Goal: Use online tool/utility: Utilize a website feature to perform a specific function

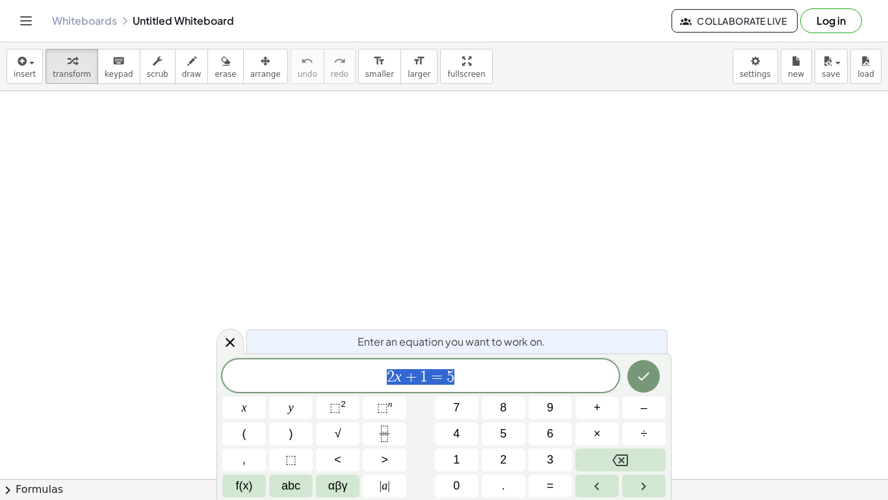
scroll to position [1, 0]
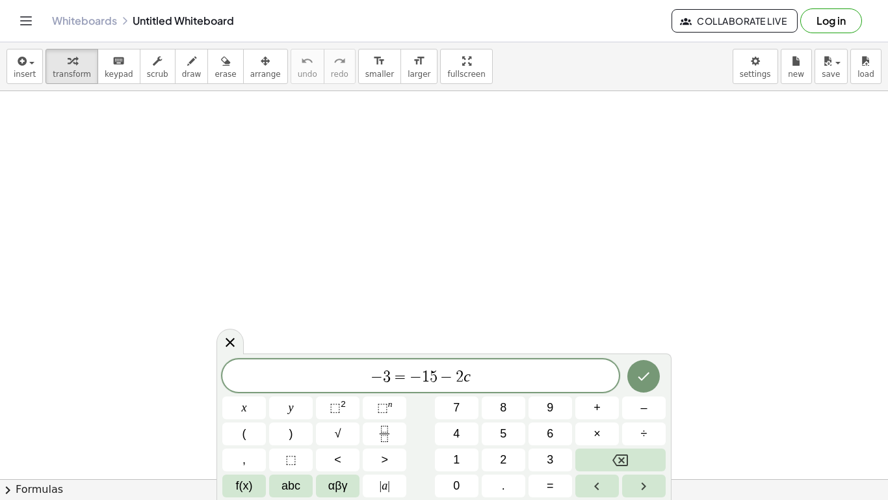
scroll to position [12, 0]
click at [637, 374] on icon "Done" at bounding box center [644, 375] width 16 height 16
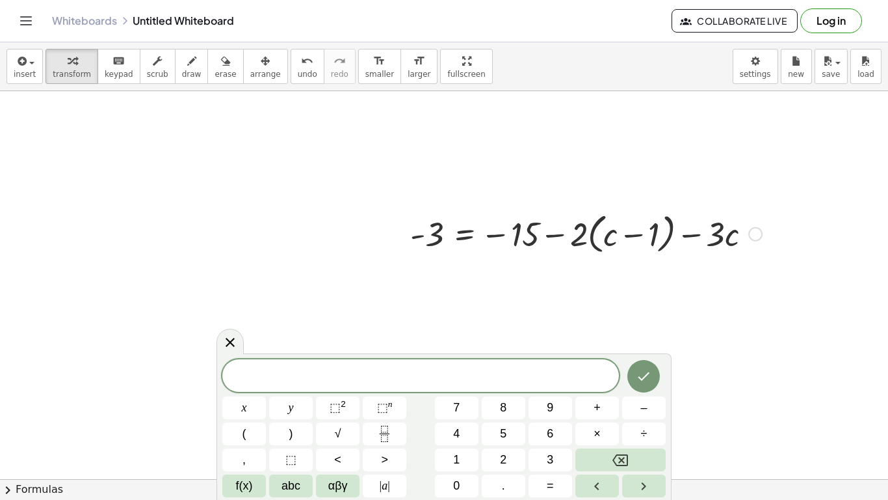
click at [644, 384] on button "Done" at bounding box center [644, 376] width 33 height 33
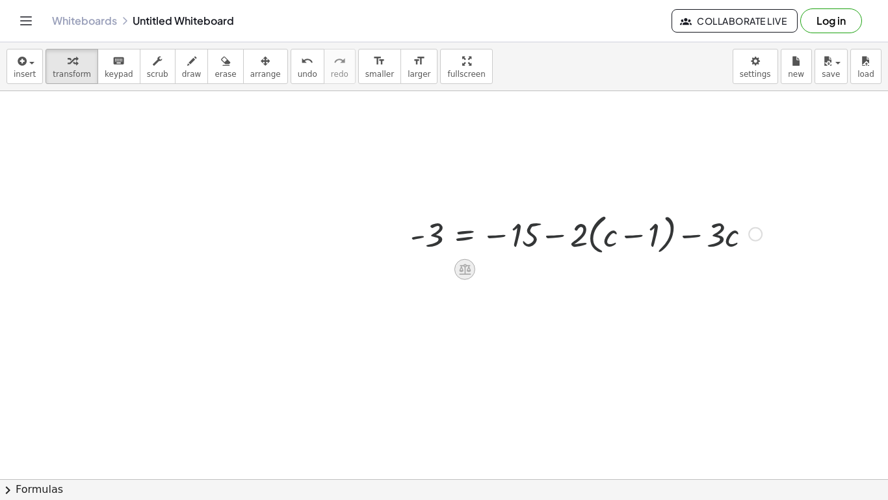
click at [462, 279] on div at bounding box center [465, 269] width 21 height 21
click at [468, 272] on span "×" at bounding box center [465, 269] width 8 height 19
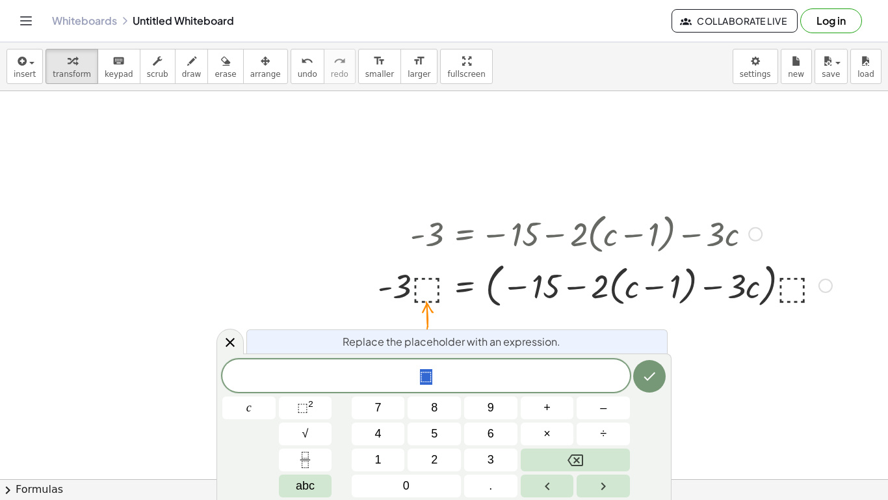
scroll to position [13, 0]
click at [442, 406] on button "8" at bounding box center [434, 407] width 53 height 23
click at [650, 387] on button "Done" at bounding box center [649, 376] width 33 height 33
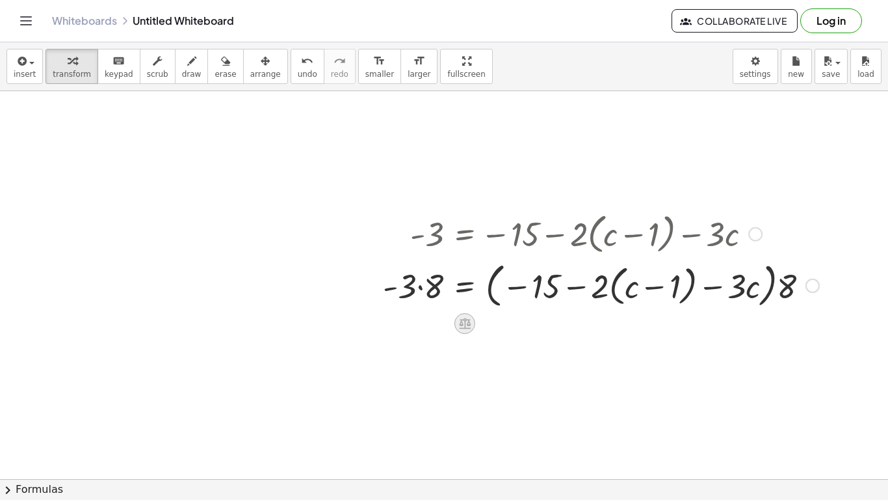
click at [456, 325] on div at bounding box center [465, 323] width 21 height 21
click at [526, 325] on div at bounding box center [517, 323] width 21 height 21
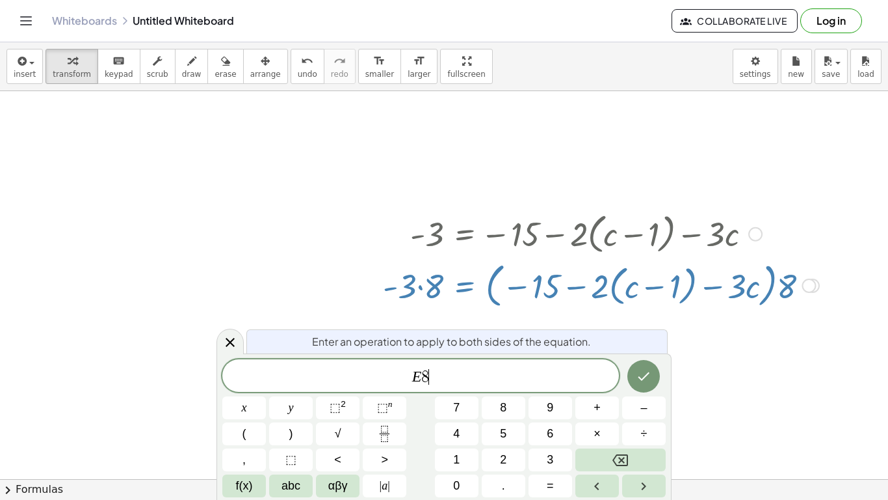
scroll to position [14, 0]
click at [638, 387] on button "Done" at bounding box center [644, 376] width 33 height 33
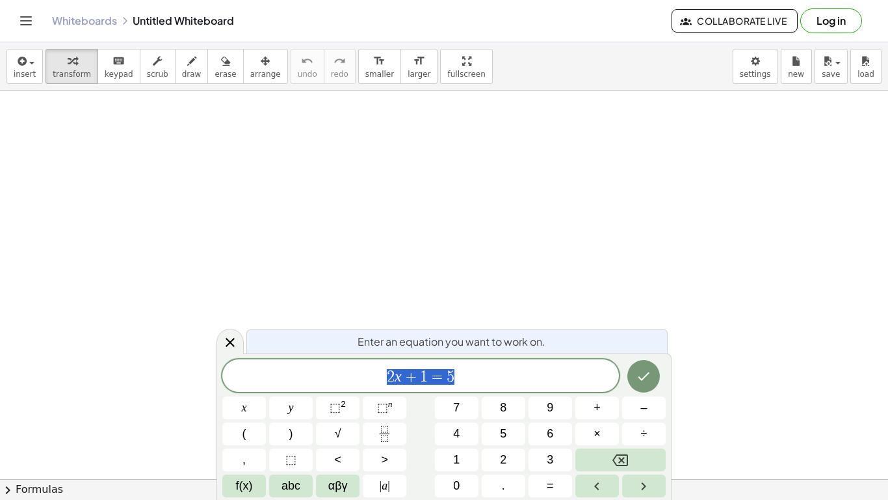
scroll to position [1, 0]
click at [657, 375] on button "Done" at bounding box center [644, 376] width 33 height 33
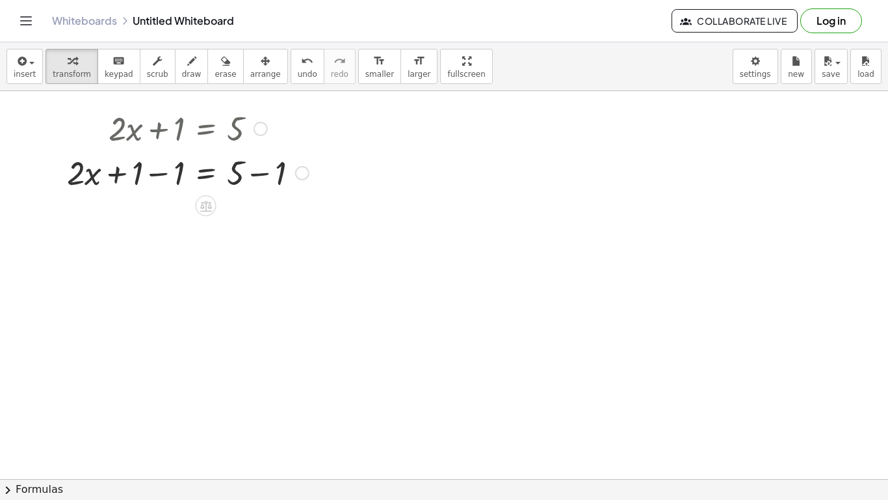
scroll to position [5, 0]
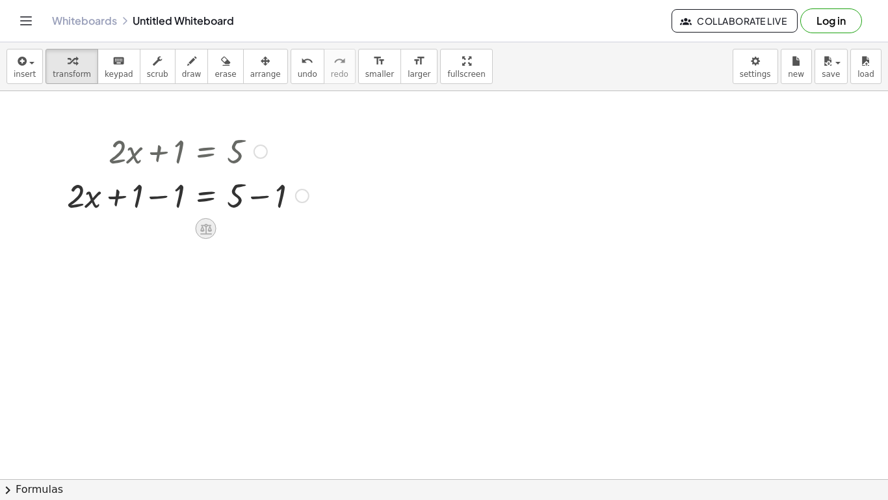
click at [203, 235] on icon at bounding box center [206, 229] width 14 height 14
click at [178, 230] on span "−" at bounding box center [180, 228] width 8 height 19
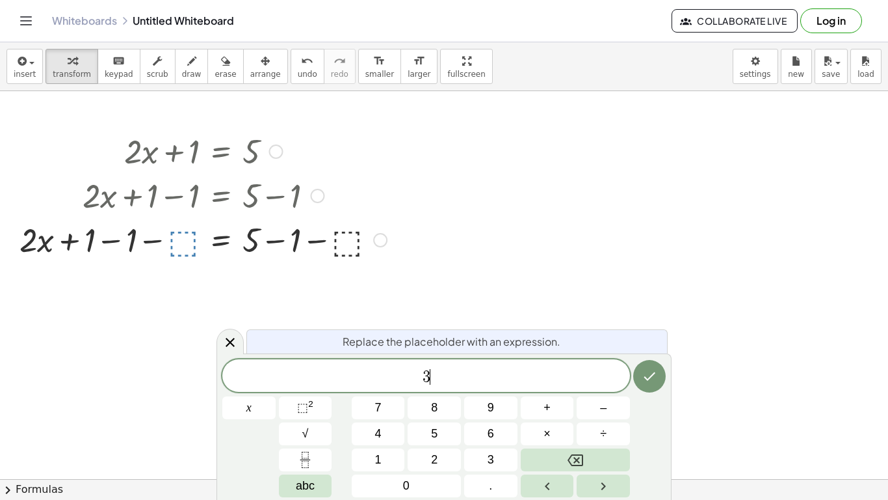
scroll to position [2, 0]
click at [644, 390] on button "Done" at bounding box center [649, 376] width 33 height 33
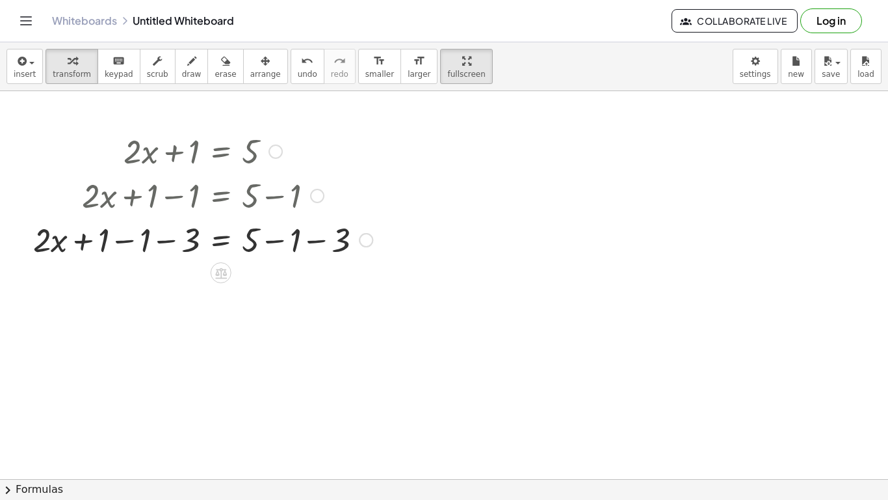
scroll to position [0, 0]
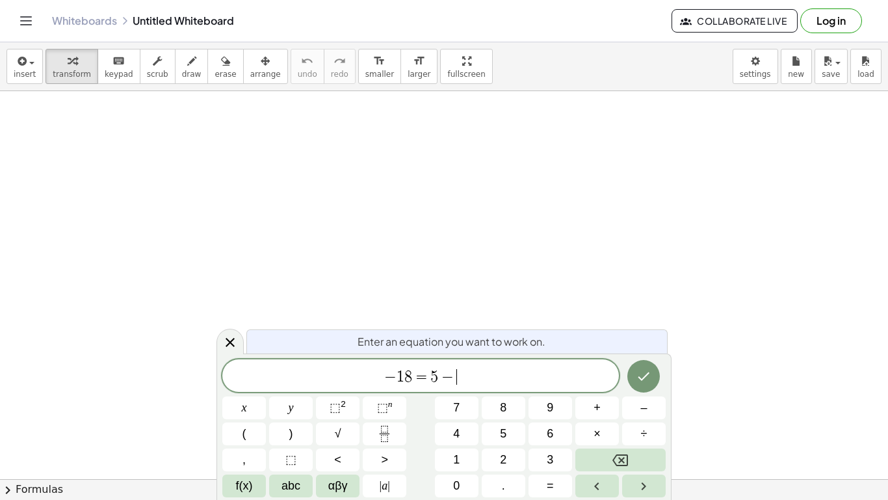
scroll to position [5, 0]
click at [642, 377] on icon "Done" at bounding box center [645, 375] width 12 height 8
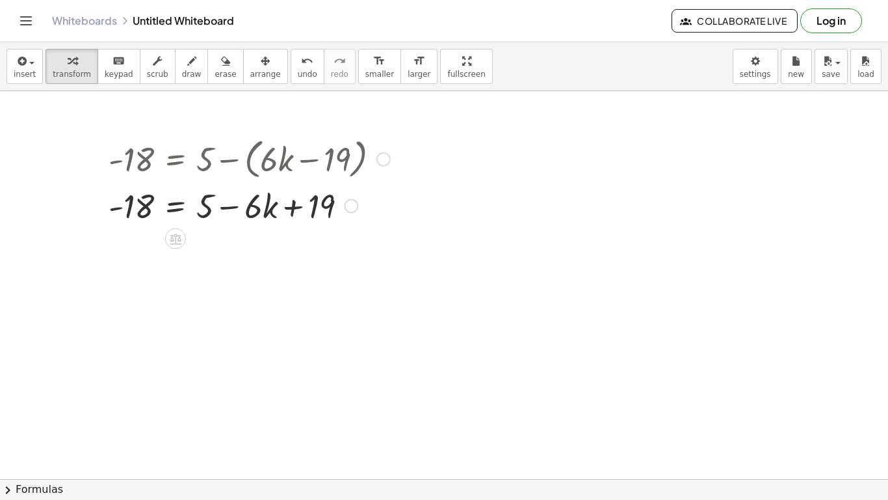
click at [286, 142] on div at bounding box center [249, 157] width 295 height 49
click at [285, 166] on div at bounding box center [249, 157] width 295 height 49
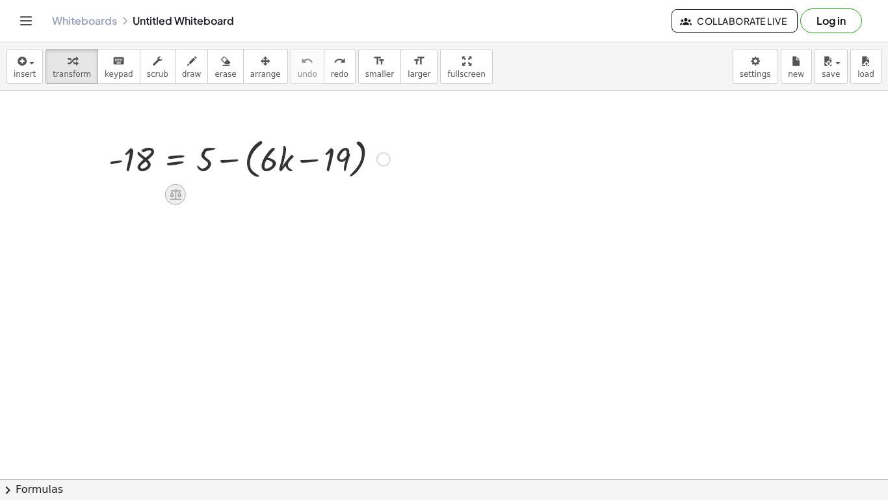
click at [172, 200] on icon at bounding box center [175, 194] width 14 height 14
drag, startPoint x: 211, startPoint y: 156, endPoint x: 289, endPoint y: 146, distance: 78.7
click at [289, 146] on div at bounding box center [249, 157] width 295 height 49
click at [209, 146] on div at bounding box center [249, 157] width 295 height 49
click at [228, 157] on div at bounding box center [249, 157] width 295 height 49
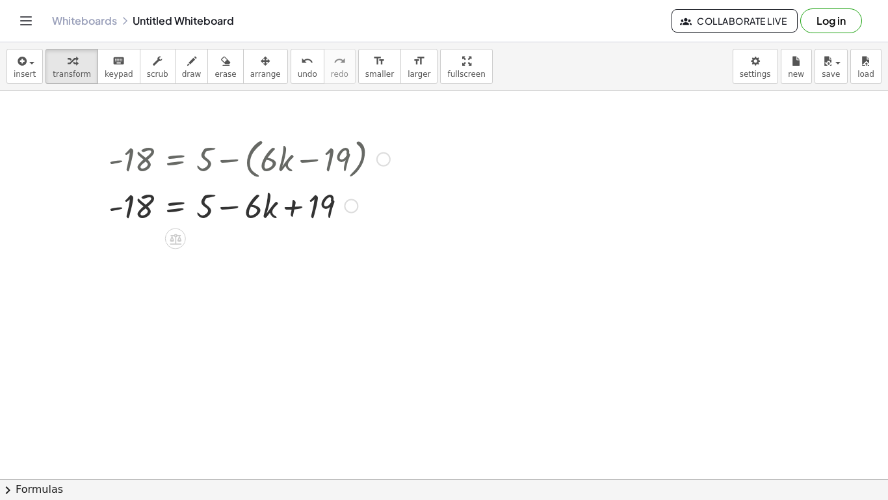
click at [228, 159] on div at bounding box center [249, 157] width 295 height 49
click at [229, 202] on div at bounding box center [249, 205] width 295 height 44
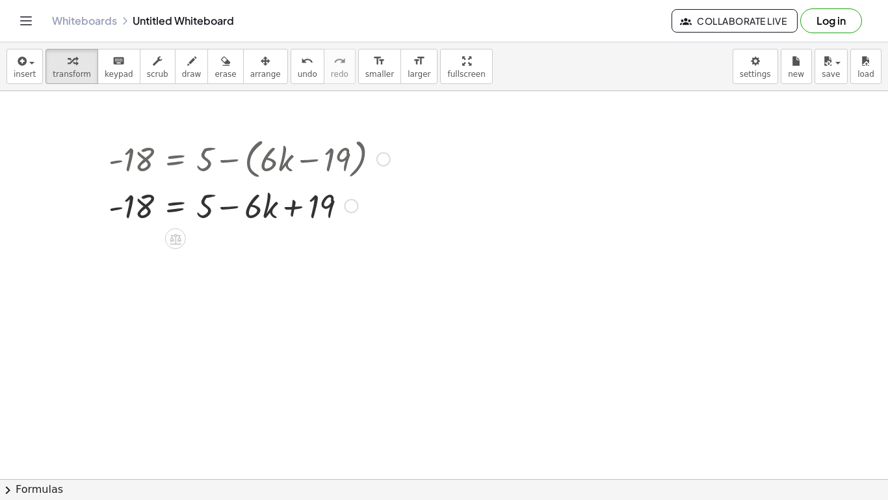
click at [230, 207] on div at bounding box center [249, 205] width 295 height 44
drag, startPoint x: 208, startPoint y: 209, endPoint x: 273, endPoint y: 198, distance: 65.3
click at [273, 198] on div at bounding box center [249, 205] width 295 height 44
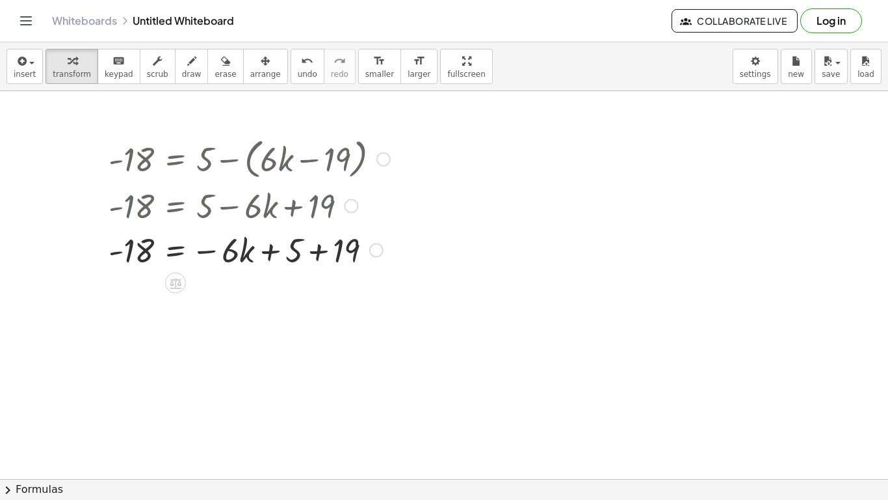
drag, startPoint x: 241, startPoint y: 206, endPoint x: 266, endPoint y: 228, distance: 33.2
click at [176, 159] on div "- 18 = + 5 − ( + · 6 · k − 19 ) - 18 = + 5 − · 6 · k + 19 - 18 = + 5 · 6 · k 19…" at bounding box center [176, 159] width 0 height 0
drag, startPoint x: 237, startPoint y: 246, endPoint x: 304, endPoint y: 252, distance: 67.2
drag, startPoint x: 323, startPoint y: 250, endPoint x: 261, endPoint y: 252, distance: 61.8
click at [261, 252] on div at bounding box center [249, 249] width 295 height 44
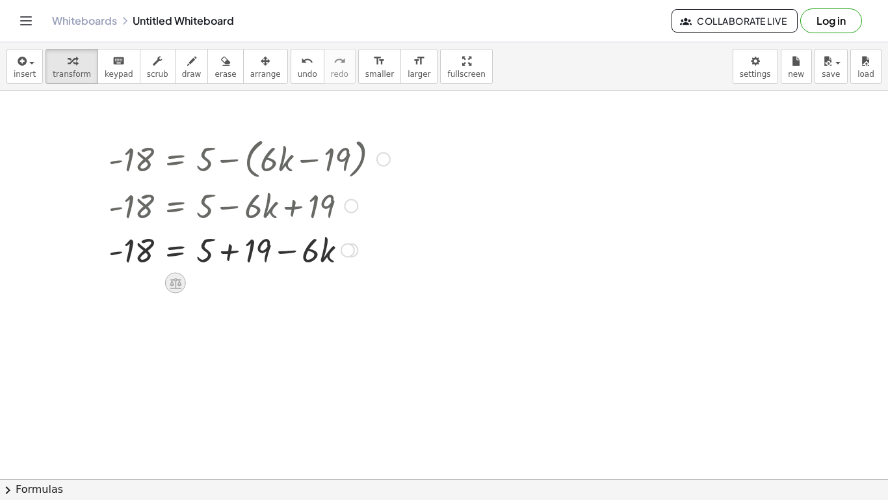
click at [180, 284] on icon at bounding box center [176, 283] width 12 height 11
click at [180, 283] on div "×" at bounding box center [175, 283] width 21 height 21
